Goal: Task Accomplishment & Management: Use online tool/utility

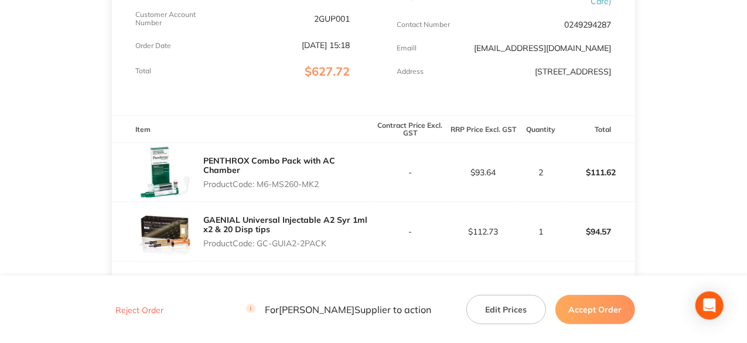
scroll to position [293, 0]
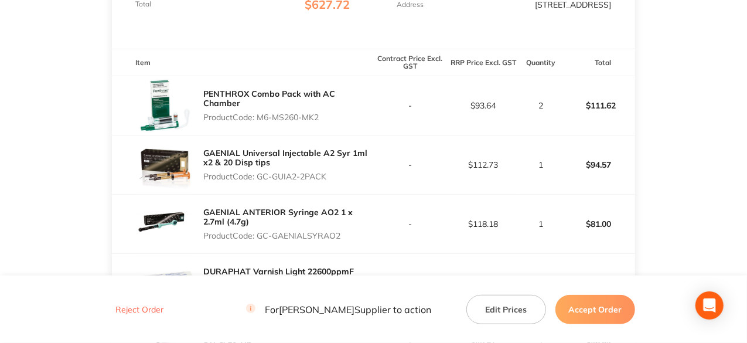
drag, startPoint x: 321, startPoint y: 121, endPoint x: 259, endPoint y: 121, distance: 62.1
click at [259, 121] on p "Product Code: M6-MS260-MK2" at bounding box center [288, 116] width 170 height 9
copy p "M6-MS260-MK2"
drag, startPoint x: 327, startPoint y: 183, endPoint x: 259, endPoint y: 197, distance: 69.5
click at [259, 194] on div "GAENIAL Universal Injectable A2 Syr 1ml x2 & 20 Disp tips Product Code: GC-GUIA…" at bounding box center [242, 164] width 261 height 59
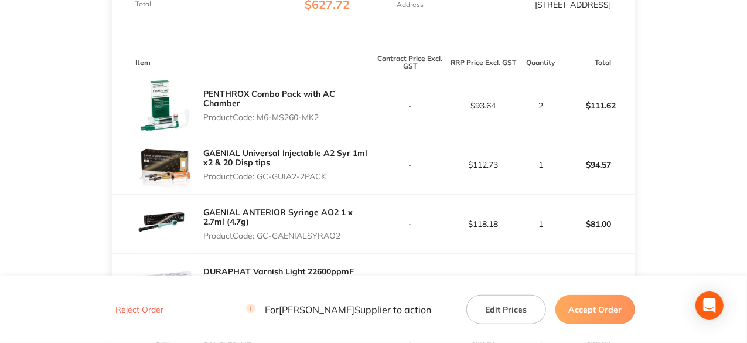
copy p "GC-GUIA2-2PACK"
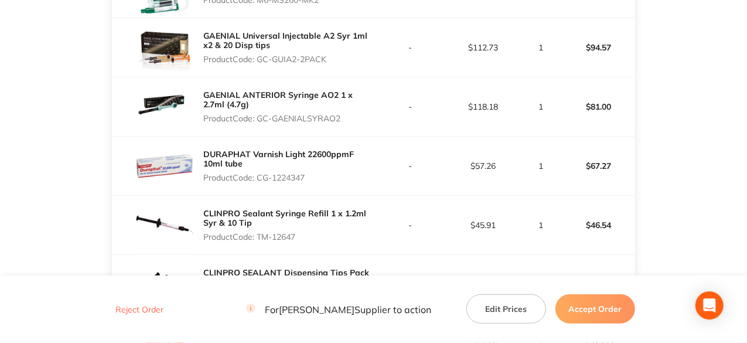
drag, startPoint x: 342, startPoint y: 127, endPoint x: 260, endPoint y: 129, distance: 82.0
click at [260, 123] on p "Product Code: GC-GAENIALSYRAO2" at bounding box center [288, 118] width 170 height 9
copy p "GC-GAENIALSYRAO2"
drag, startPoint x: 306, startPoint y: 183, endPoint x: 260, endPoint y: 181, distance: 46.3
click at [260, 181] on p "Product Code: CG-1224347" at bounding box center [288, 177] width 170 height 9
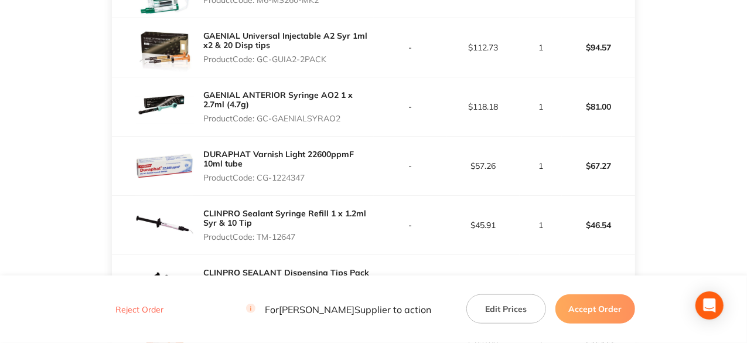
copy p "CG-1224347"
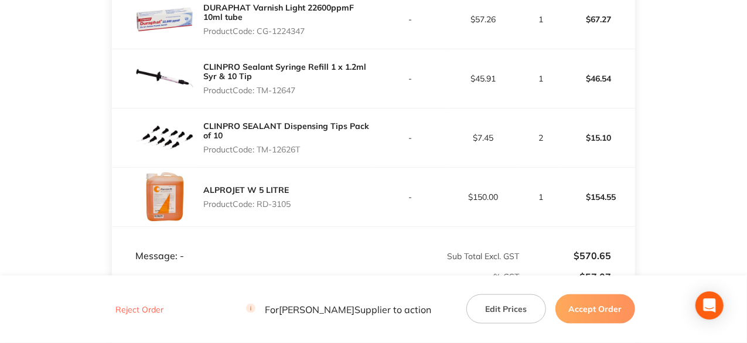
scroll to position [557, 0]
drag, startPoint x: 300, startPoint y: 94, endPoint x: 259, endPoint y: 92, distance: 40.5
click at [259, 92] on p "Product Code: TM-12647" at bounding box center [288, 89] width 170 height 9
copy p "TM-12647"
drag, startPoint x: 306, startPoint y: 154, endPoint x: 260, endPoint y: 162, distance: 46.3
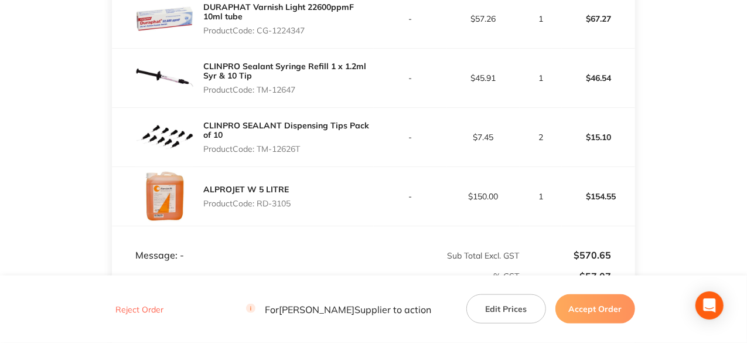
click at [260, 158] on div "CLINPRO SEALANT Dispensing Tips Pack of 10 Product Code: TM-12626T" at bounding box center [288, 137] width 170 height 42
copy p "TM-12626T"
drag, startPoint x: 295, startPoint y: 209, endPoint x: 259, endPoint y: 211, distance: 35.2
click at [259, 211] on div "ALPROJET W 5 LITRE Product Code: RD-3105" at bounding box center [242, 196] width 261 height 59
copy p "RD-3105"
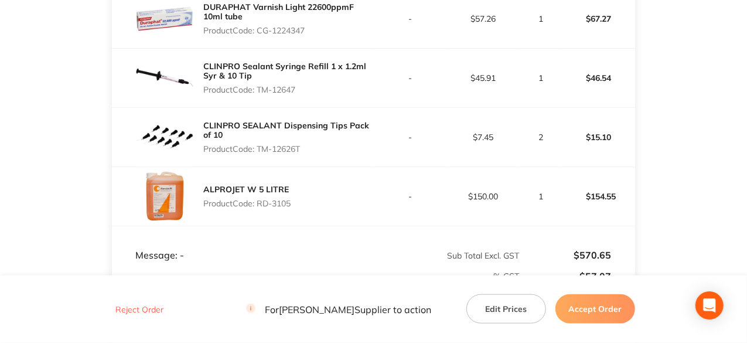
drag, startPoint x: 309, startPoint y: 39, endPoint x: 260, endPoint y: 37, distance: 48.7
click at [260, 35] on p "Product Code: CG-1224347" at bounding box center [288, 30] width 170 height 9
copy p "CG-1224347"
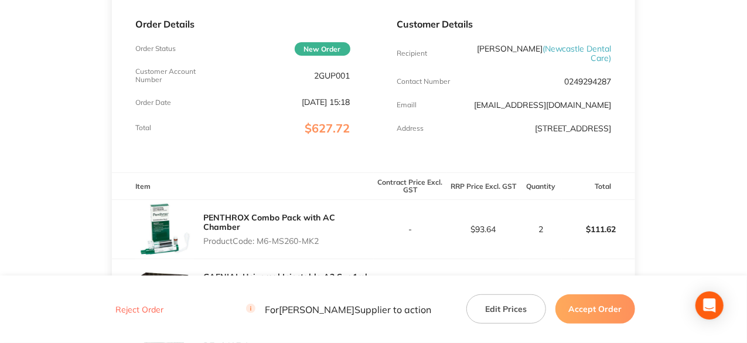
scroll to position [0, 0]
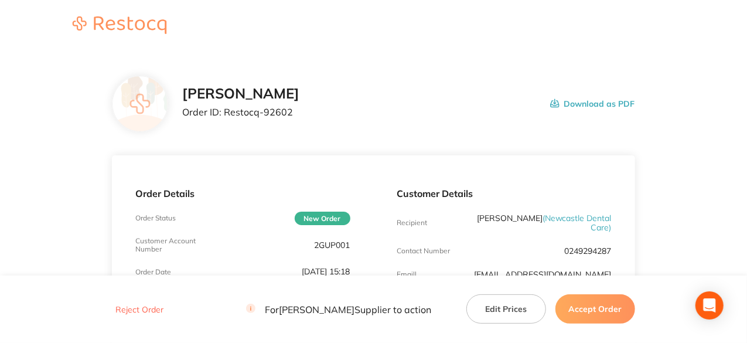
click at [602, 315] on button "Accept Order" at bounding box center [595, 308] width 80 height 29
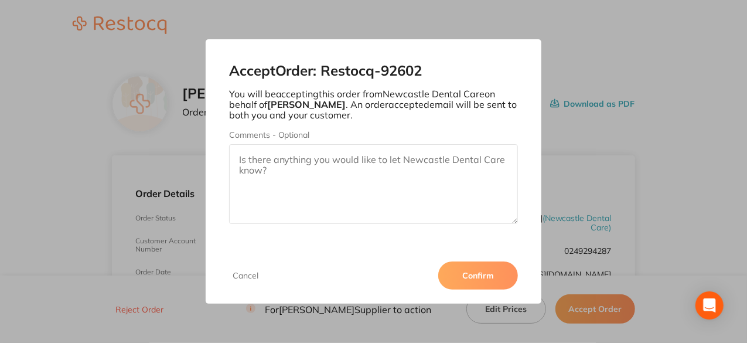
click at [494, 275] on button "Confirm" at bounding box center [478, 275] width 80 height 28
